Goal: Information Seeking & Learning: Learn about a topic

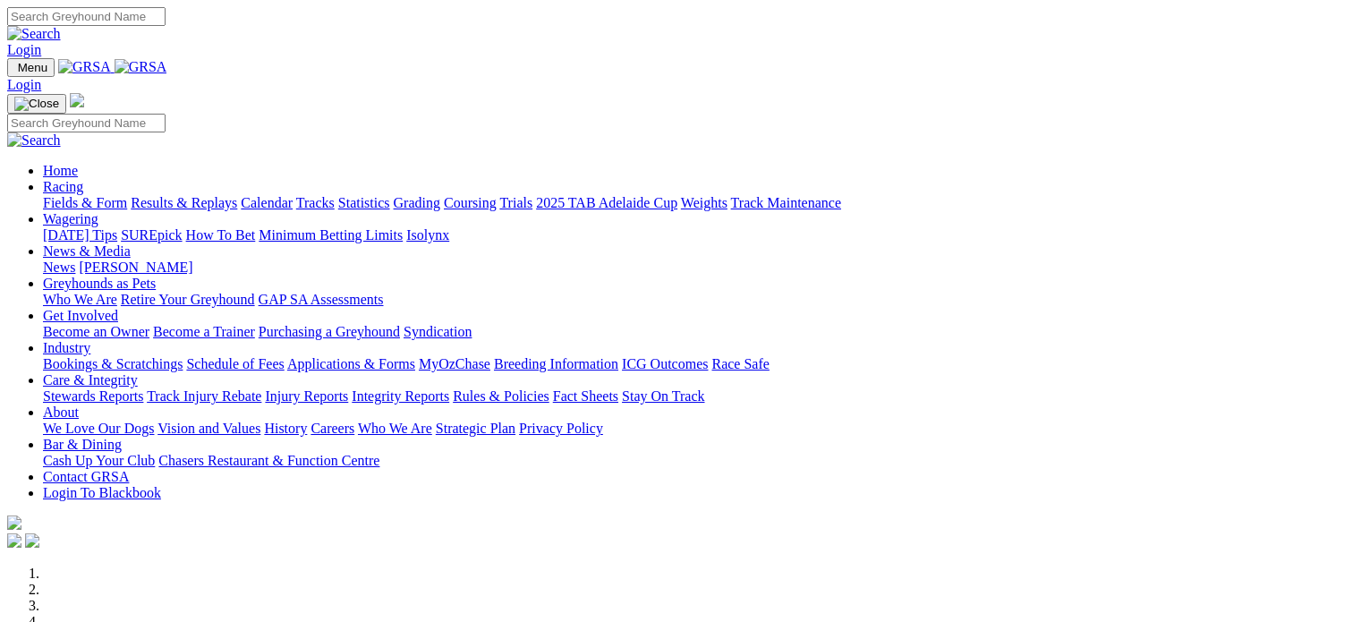
scroll to position [544, 0]
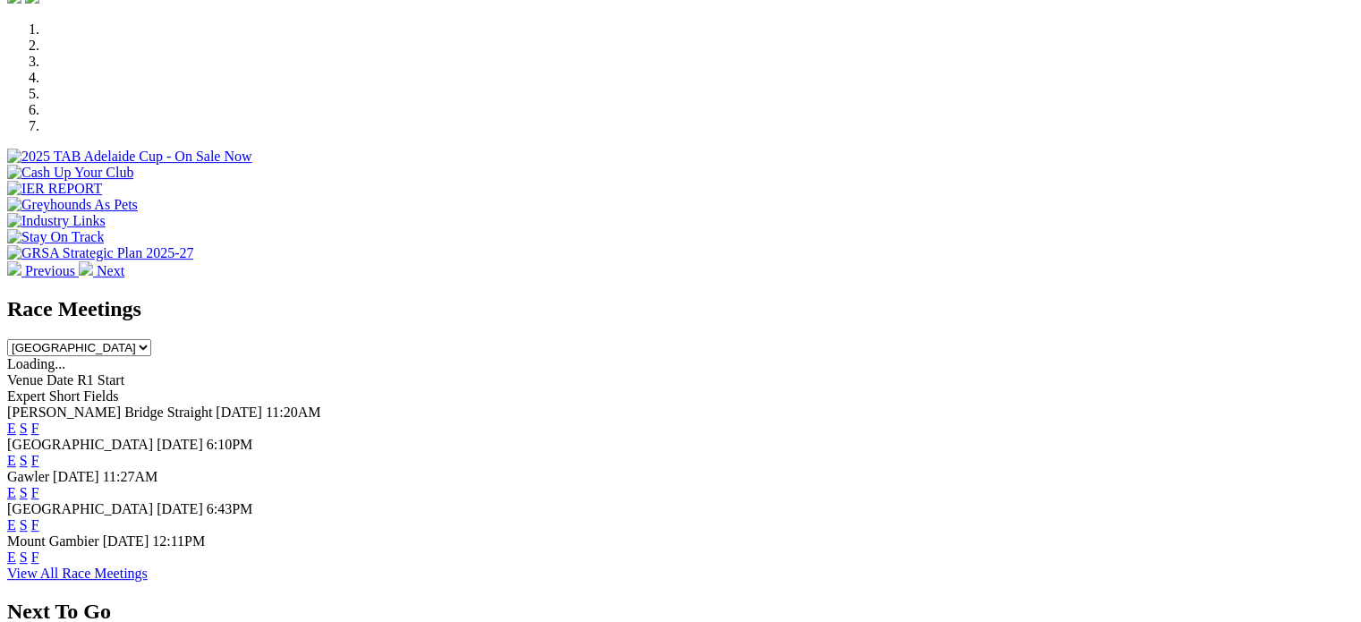
drag, startPoint x: 0, startPoint y: 0, endPoint x: 916, endPoint y: 278, distance: 957.7
click at [39, 421] on link "F" at bounding box center [35, 428] width 8 height 15
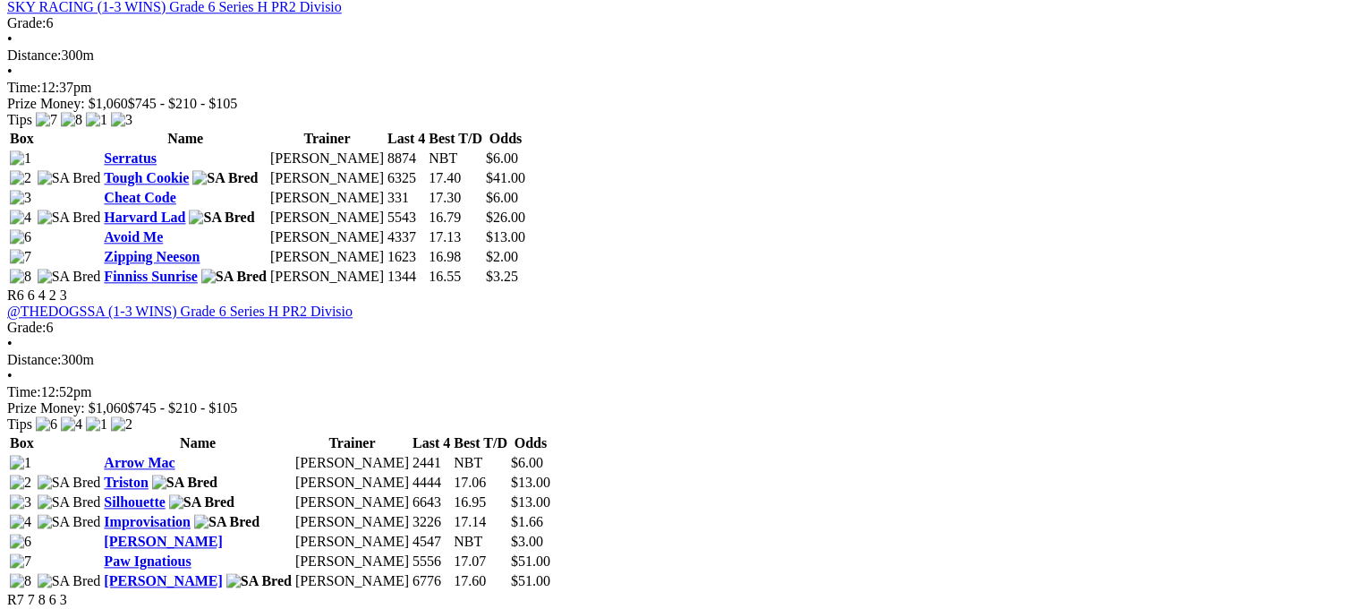
scroll to position [2127, 0]
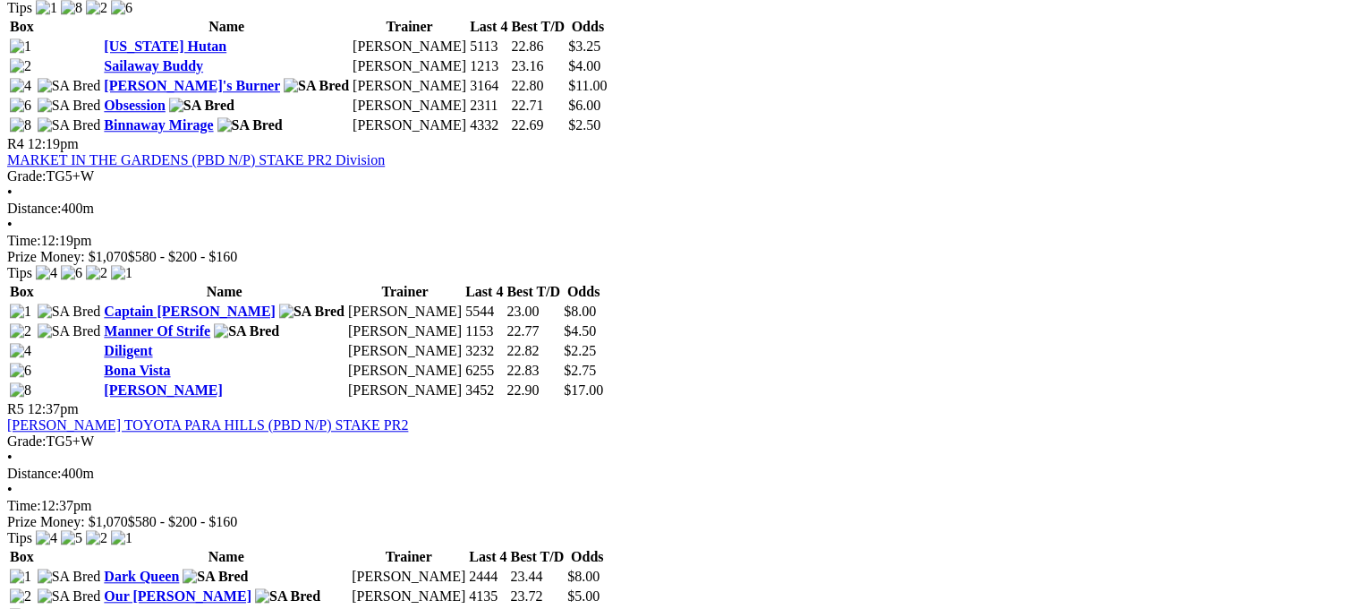
scroll to position [2127, 0]
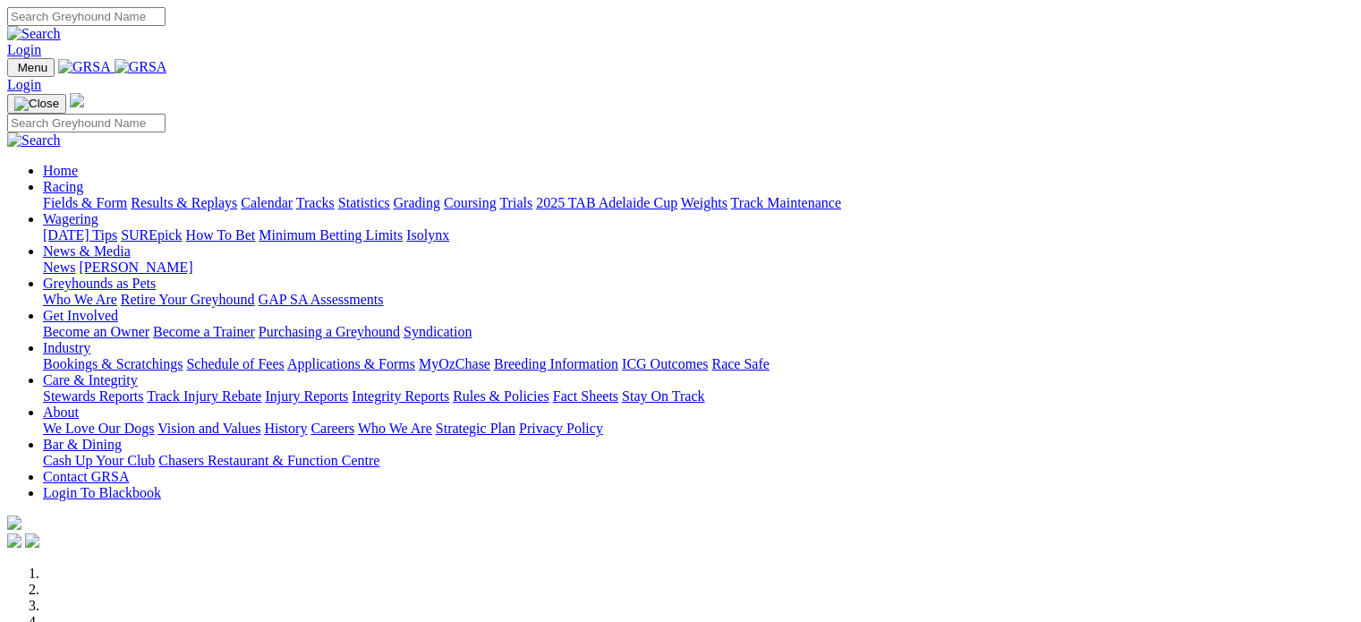
scroll to position [544, 0]
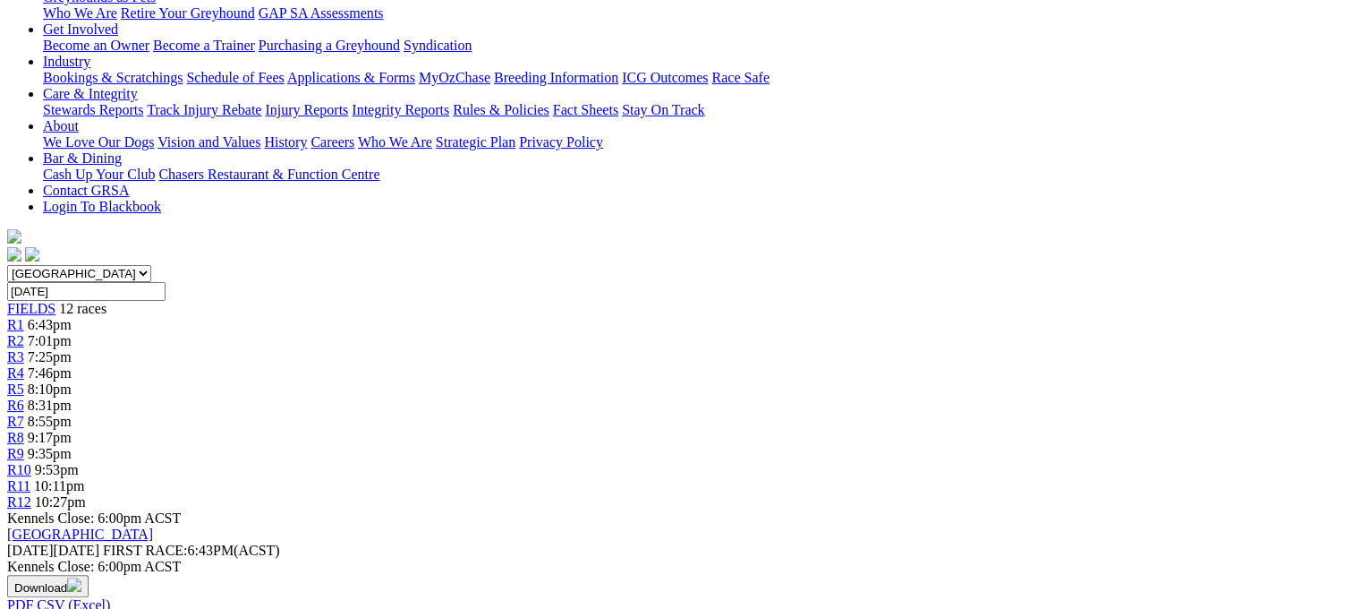
scroll to position [317, 0]
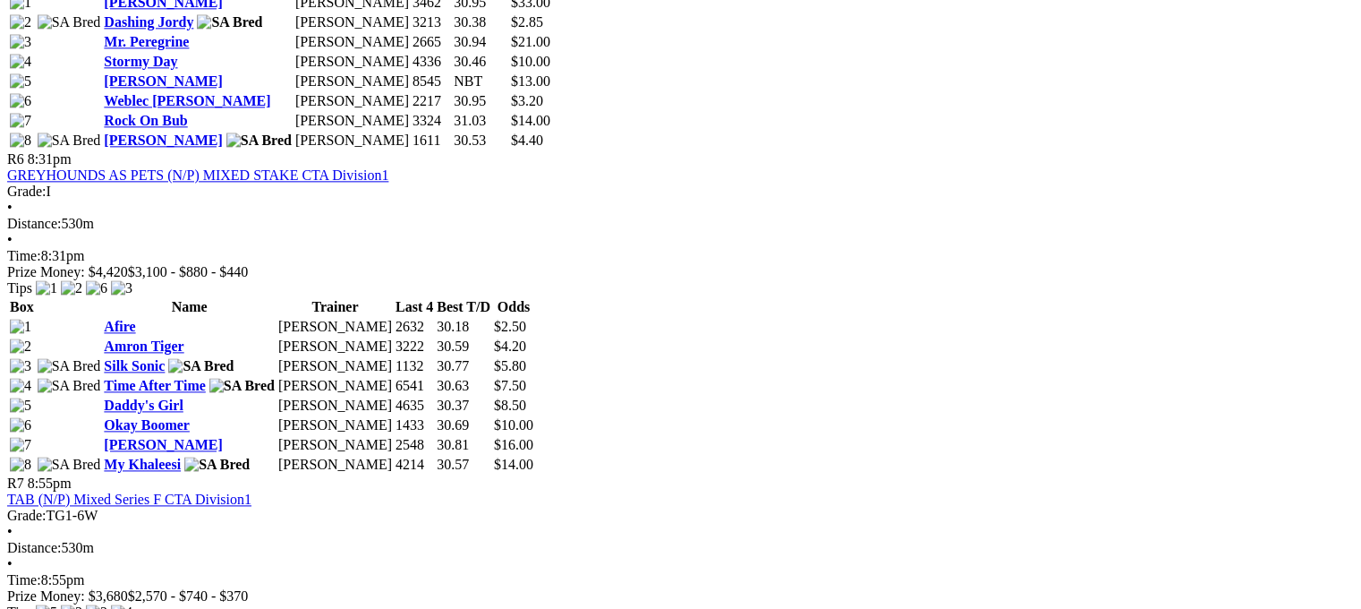
scroll to position [2316, 0]
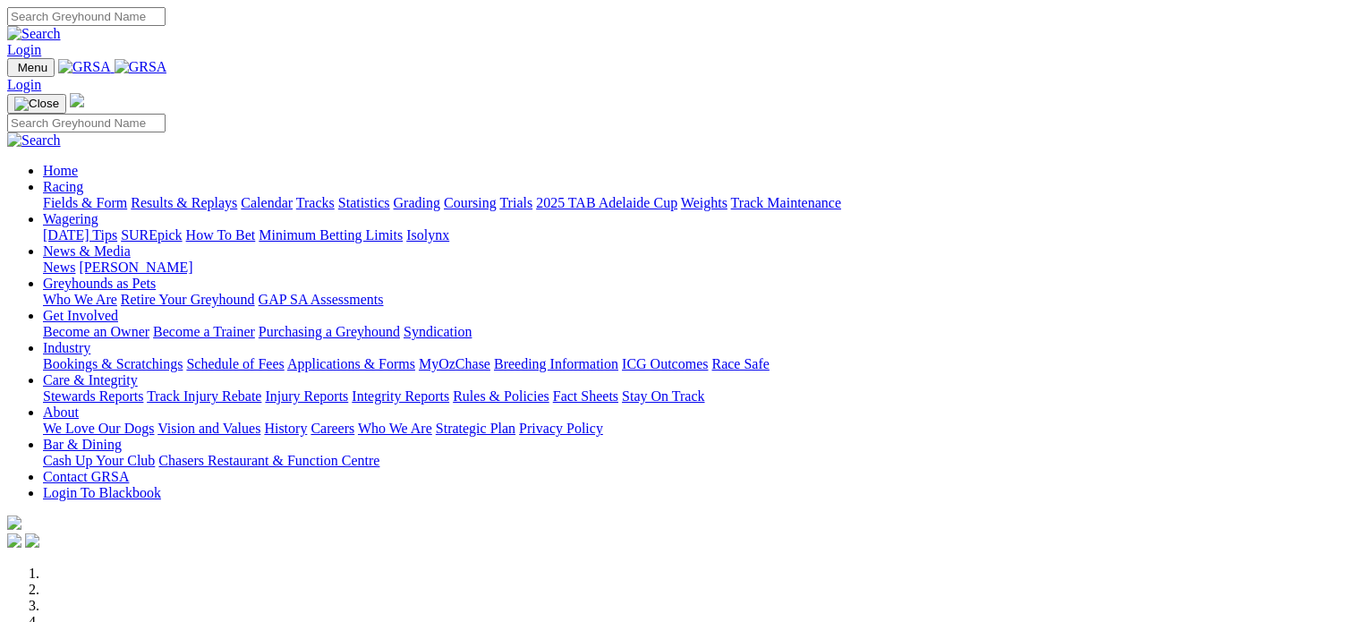
scroll to position [544, 0]
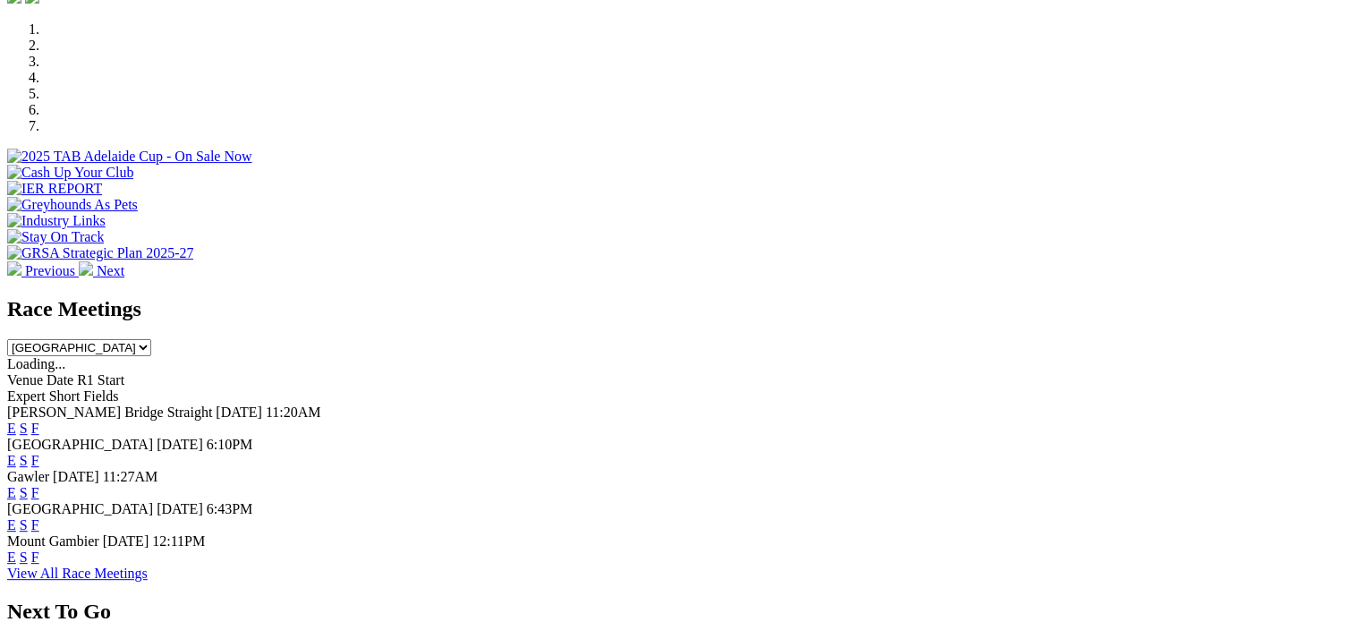
click at [932, 549] on div "E S F" at bounding box center [680, 557] width 1347 height 16
click at [39, 549] on link "F" at bounding box center [35, 556] width 8 height 15
